Goal: Task Accomplishment & Management: Manage account settings

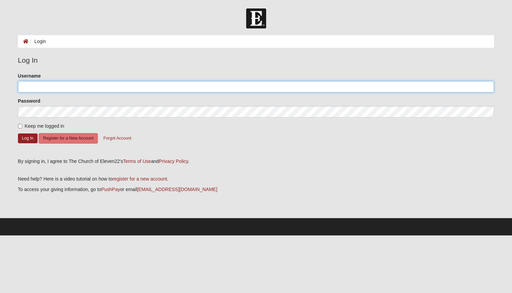
type input "littlepea"
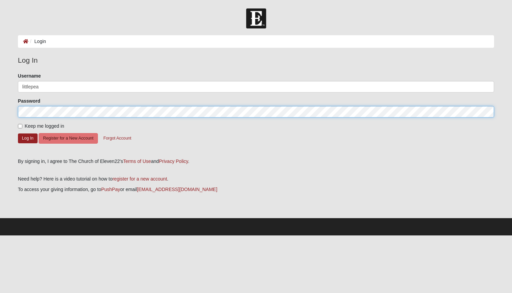
click at [27, 138] on button "Log In" at bounding box center [28, 138] width 20 height 10
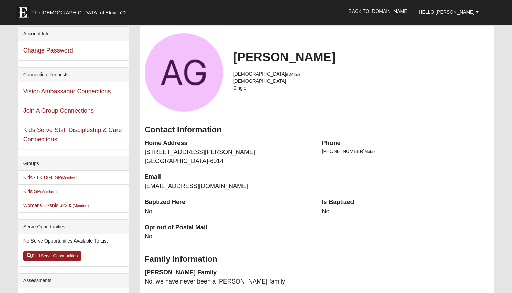
scroll to position [31, 0]
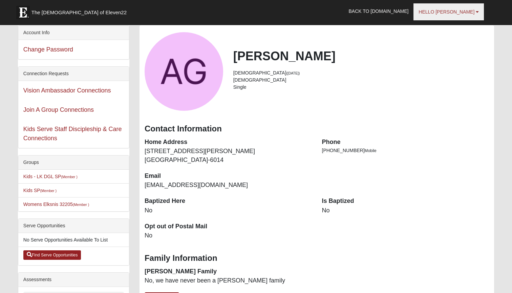
click at [479, 11] on b at bounding box center [477, 11] width 3 height 5
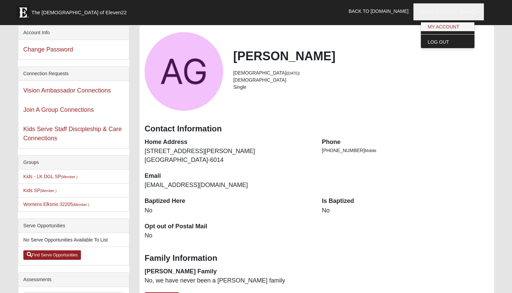
click at [452, 28] on link "My Account" at bounding box center [448, 26] width 54 height 9
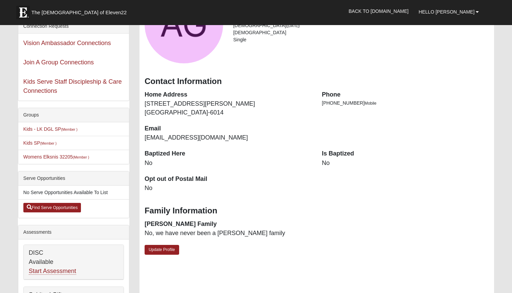
scroll to position [78, 0]
click at [156, 245] on link "Update Profile" at bounding box center [162, 250] width 35 height 10
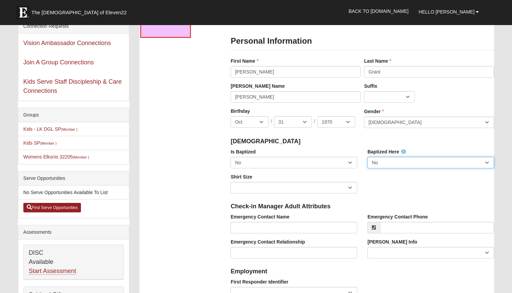
select select "True"
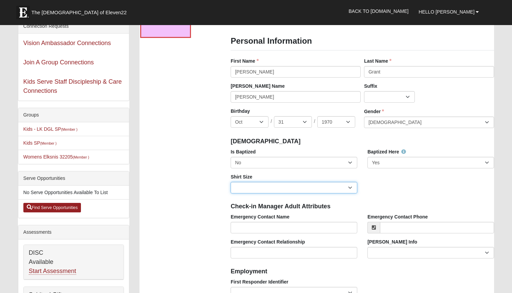
select select "Adult Medium"
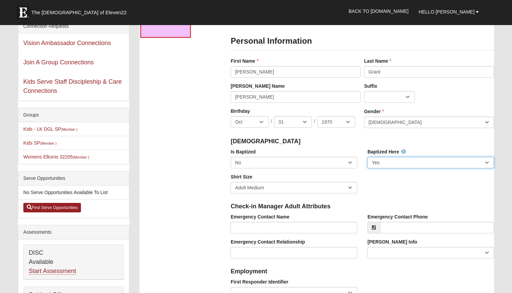
select select "False"
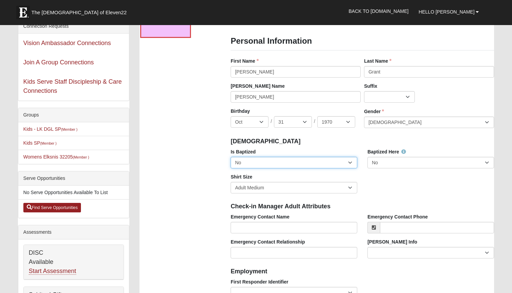
select select "True"
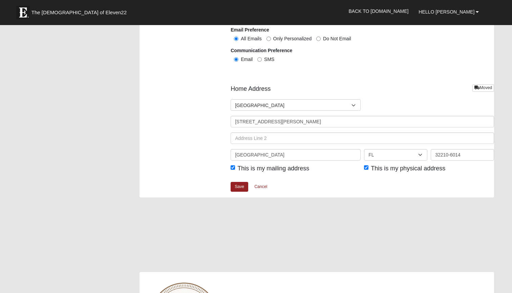
scroll to position [794, 0]
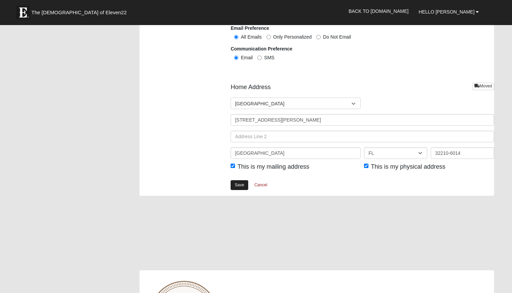
click at [234, 184] on link "Save" at bounding box center [240, 185] width 18 height 10
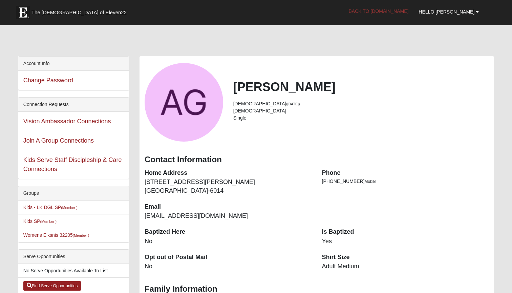
click at [384, 12] on link "Back to [DOMAIN_NAME]" at bounding box center [379, 11] width 70 height 17
